Goal: Information Seeking & Learning: Learn about a topic

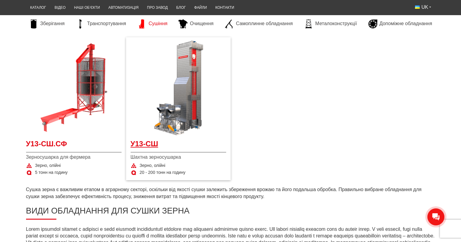
scroll to position [121, 0]
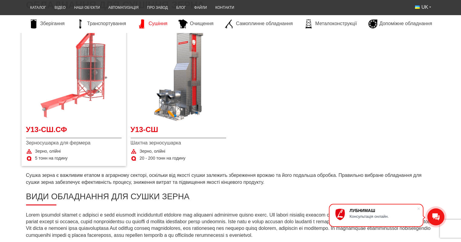
click at [90, 70] on img at bounding box center [74, 74] width 96 height 96
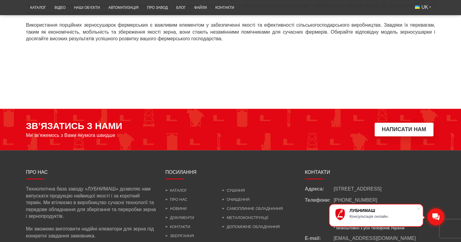
scroll to position [574, 0]
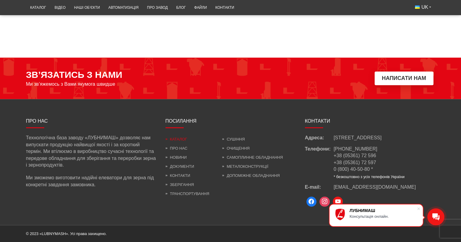
click at [175, 137] on link "Каталог" at bounding box center [177, 139] width 22 height 5
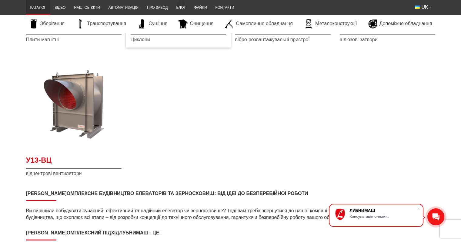
scroll to position [1729, 0]
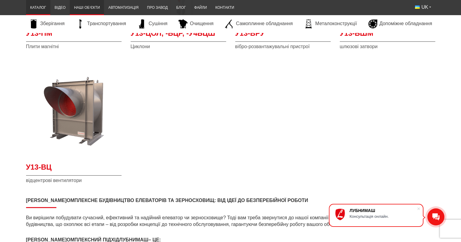
click at [81, 7] on link "Наші об’єкти" at bounding box center [87, 8] width 34 height 12
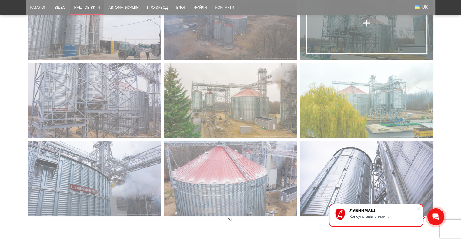
scroll to position [2396, 0]
